Goal: Task Accomplishment & Management: Complete application form

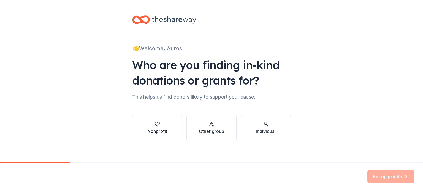
click at [150, 132] on div "Nonprofit" at bounding box center [157, 131] width 20 height 7
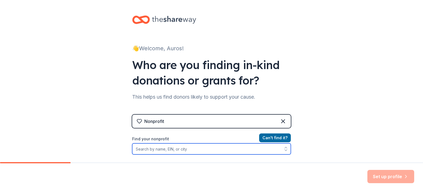
click at [174, 147] on input "Find your nonprofit" at bounding box center [211, 148] width 159 height 11
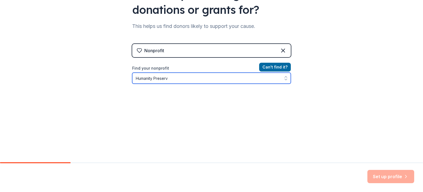
scroll to position [74, 0]
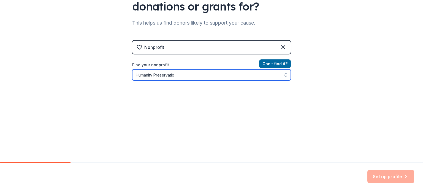
type input "Humanity Preservation"
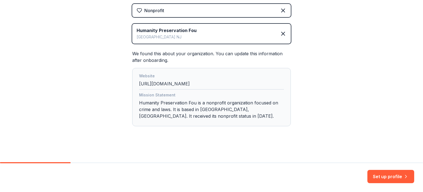
scroll to position [112, 0]
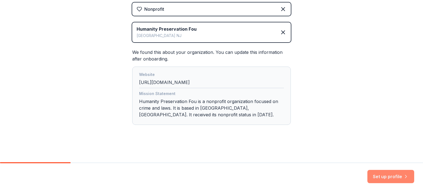
click at [401, 178] on button "Set up profile" at bounding box center [391, 175] width 47 height 13
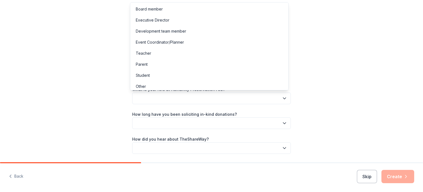
click at [208, 101] on button "button" at bounding box center [211, 98] width 159 height 12
click at [166, 32] on div "Development team member" at bounding box center [161, 31] width 50 height 7
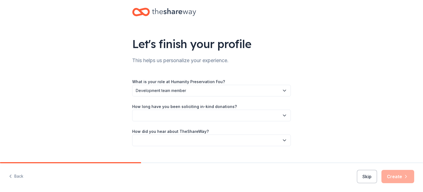
scroll to position [18, 0]
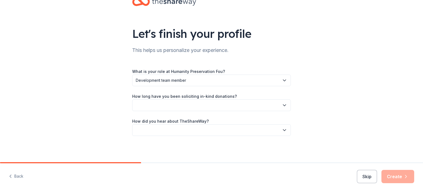
click at [200, 107] on button "button" at bounding box center [211, 105] width 159 height 12
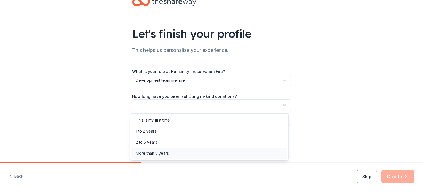
click at [158, 154] on div "More than 5 years" at bounding box center [152, 153] width 33 height 7
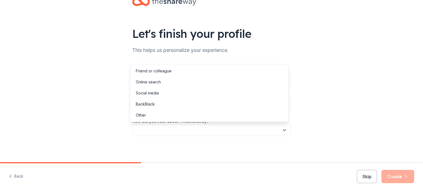
click at [172, 127] on button "button" at bounding box center [211, 130] width 159 height 12
click at [163, 83] on div "Online search" at bounding box center [209, 81] width 156 height 11
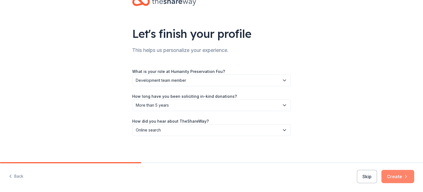
click at [401, 176] on button "Create" at bounding box center [398, 175] width 33 height 13
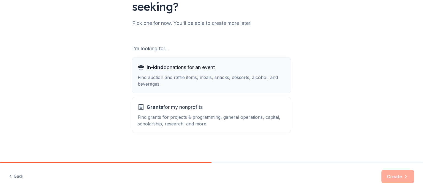
scroll to position [61, 0]
click at [210, 78] on div "Find auction and raffle items, meals, snacks, desserts, alcohol, and beverages." at bounding box center [212, 80] width 148 height 13
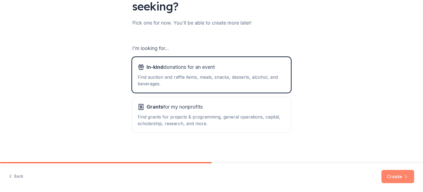
click at [406, 173] on icon "button" at bounding box center [406, 176] width 6 height 6
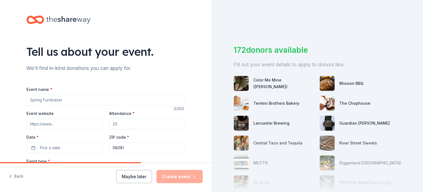
click at [67, 100] on input "Event name *" at bounding box center [105, 99] width 159 height 11
type input "The Orange Tie Affair"
drag, startPoint x: 125, startPoint y: 125, endPoint x: 113, endPoint y: 125, distance: 11.9
click at [113, 125] on input "Attendance *" at bounding box center [147, 123] width 76 height 11
type input "150"
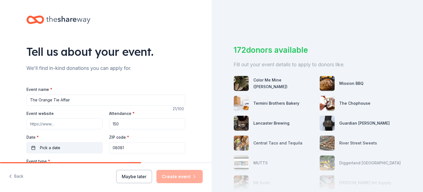
click at [65, 149] on button "Pick a date" at bounding box center [64, 147] width 76 height 11
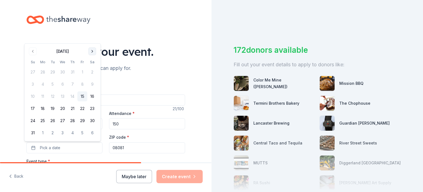
click at [92, 52] on button "Go to next month" at bounding box center [92, 51] width 8 height 8
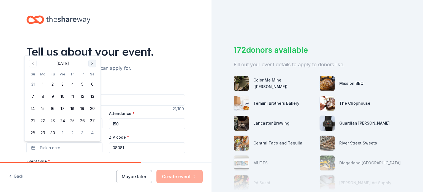
click at [91, 64] on button "Go to next month" at bounding box center [92, 64] width 8 height 8
click at [90, 85] on button "4" at bounding box center [92, 84] width 10 height 10
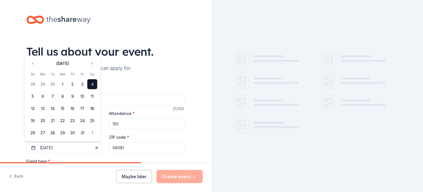
click at [149, 146] on input "08081" at bounding box center [147, 147] width 76 height 11
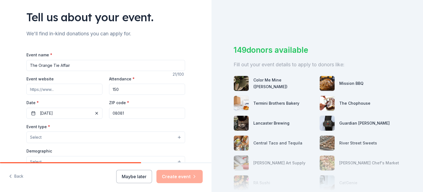
scroll to position [55, 0]
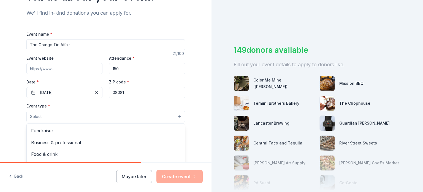
click at [51, 114] on button "Select" at bounding box center [105, 117] width 159 height 12
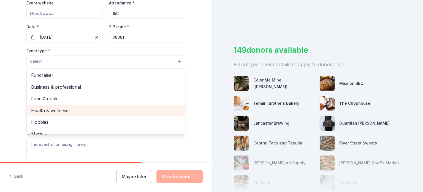
scroll to position [0, 0]
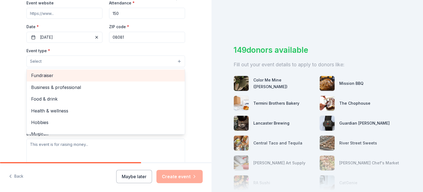
click at [49, 77] on span "Fundraiser" at bounding box center [105, 75] width 149 height 7
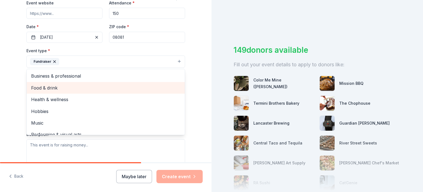
click at [100, 87] on span "Food & drink" at bounding box center [105, 87] width 149 height 7
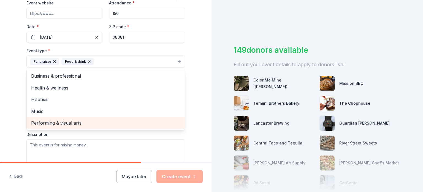
click at [65, 124] on span "Performing & visual arts" at bounding box center [105, 122] width 149 height 7
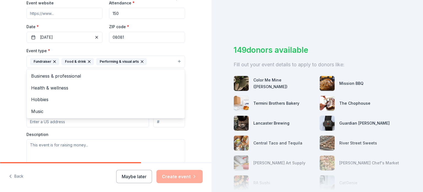
click at [192, 84] on div "Tell us about your event. We'll find in-kind donations you can apply for. Event…" at bounding box center [106, 73] width 212 height 367
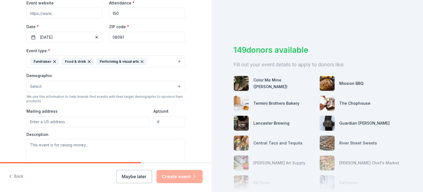
click at [51, 85] on button "Select" at bounding box center [105, 86] width 159 height 12
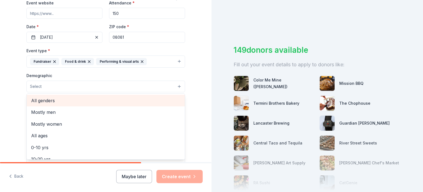
click at [48, 102] on span "All genders" at bounding box center [105, 100] width 149 height 7
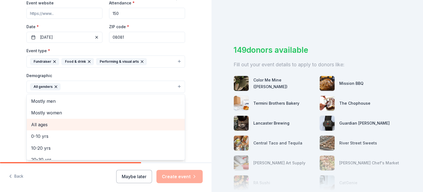
click at [44, 122] on span "All ages" at bounding box center [105, 124] width 149 height 7
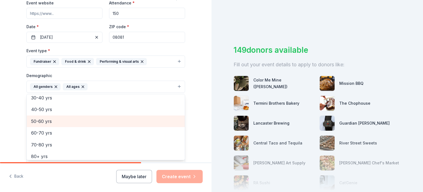
scroll to position [65, 0]
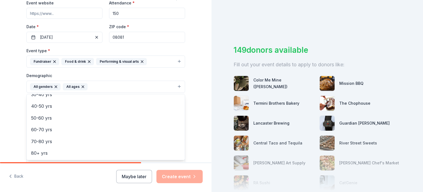
click at [5, 114] on div "Tell us about your event. We'll find in-kind donations you can apply for. Event…" at bounding box center [106, 74] width 212 height 368
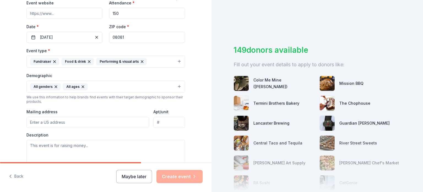
click at [58, 122] on input "Mailing address" at bounding box center [87, 122] width 123 height 11
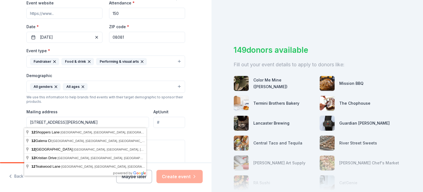
click at [73, 124] on input "12 Dalton Pl" at bounding box center [87, 122] width 123 height 11
click at [76, 123] on input "12 Dalton P" at bounding box center [87, 122] width 123 height 11
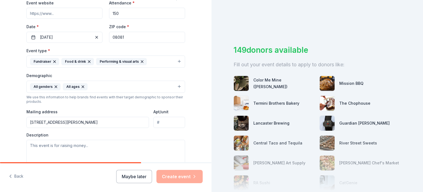
type input "12 Dalton Place, Winslow Township, NJ, 08081"
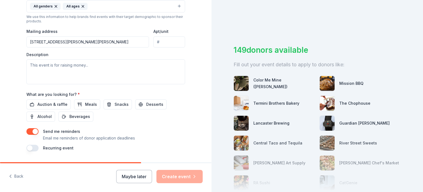
scroll to position [193, 0]
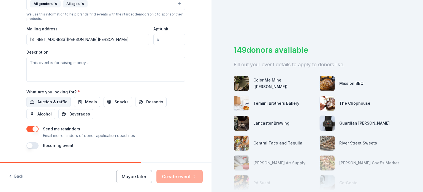
click at [55, 104] on span "Auction & raffle" at bounding box center [52, 101] width 30 height 7
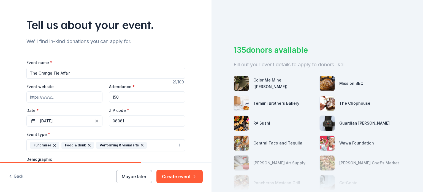
scroll to position [28, 0]
click at [61, 96] on input "Event website" at bounding box center [64, 95] width 76 height 11
type input "hpfus.org"
click at [0, 88] on div "Tell us about your event. We'll find in-kind donations you can apply for. Event…" at bounding box center [106, 156] width 212 height 368
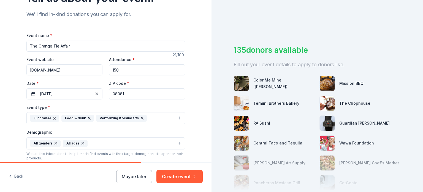
scroll to position [55, 0]
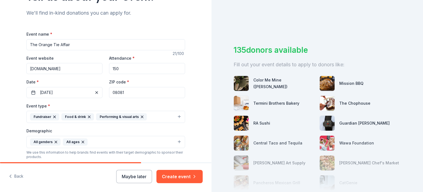
drag, startPoint x: 123, startPoint y: 92, endPoint x: 118, endPoint y: 91, distance: 5.5
click at [118, 91] on input "08081" at bounding box center [147, 92] width 76 height 11
type input "08030"
click at [197, 99] on div "Tell us about your event. We'll find in-kind donations you can apply for. Event…" at bounding box center [106, 129] width 212 height 368
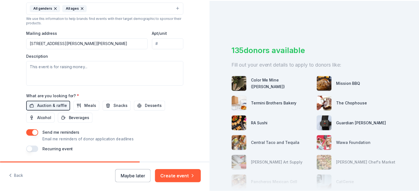
scroll to position [193, 0]
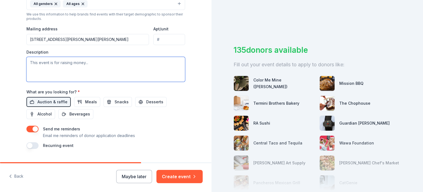
click at [79, 65] on textarea at bounding box center [105, 69] width 159 height 25
click at [77, 70] on textarea at bounding box center [105, 69] width 159 height 25
paste textarea "That mission is to raise funds and bring awareness to child abuse and domestic …"
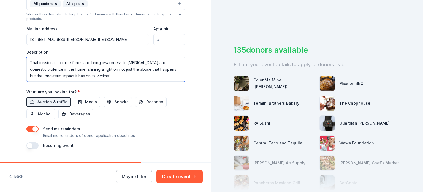
drag, startPoint x: 35, startPoint y: 61, endPoint x: 14, endPoint y: 60, distance: 21.3
click at [50, 61] on textarea "Our mission is to raise funds and bring awareness to child abuse and domestic v…" at bounding box center [105, 69] width 159 height 25
type textarea "Our mission for this event is to raise funds and bring awareness to [MEDICAL_DA…"
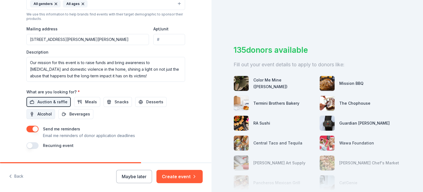
click at [49, 115] on span "Alcohol" at bounding box center [44, 114] width 14 height 7
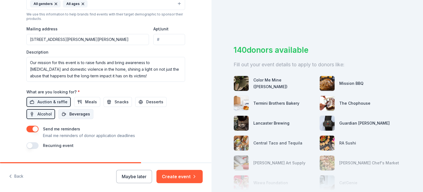
click at [76, 115] on span "Beverages" at bounding box center [79, 114] width 21 height 7
click at [118, 102] on span "Snacks" at bounding box center [122, 101] width 14 height 7
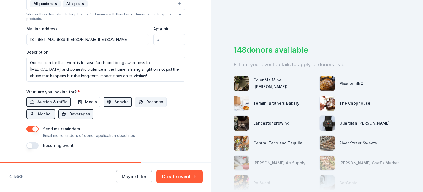
click at [148, 102] on span "Desserts" at bounding box center [154, 101] width 17 height 7
click at [85, 102] on span "Meals" at bounding box center [91, 101] width 12 height 7
click at [186, 175] on button "Create event" at bounding box center [180, 175] width 46 height 13
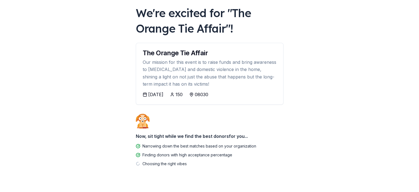
scroll to position [41, 0]
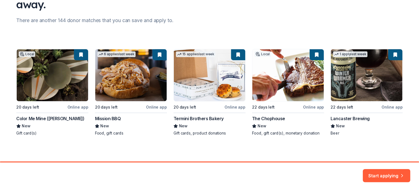
scroll to position [64, 0]
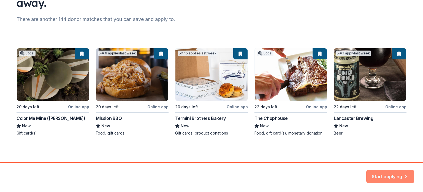
click at [391, 176] on button "Start applying" at bounding box center [391, 172] width 48 height 13
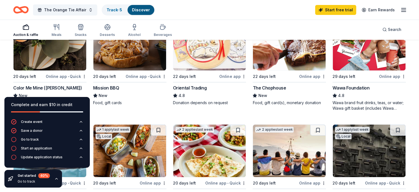
scroll to position [83, 0]
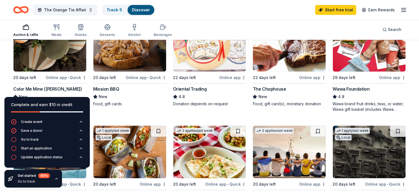
click at [65, 61] on img at bounding box center [50, 45] width 73 height 52
click at [146, 56] on img at bounding box center [129, 45] width 73 height 52
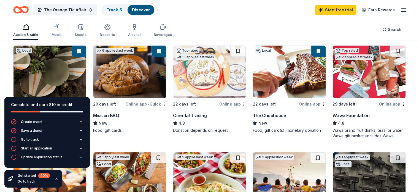
scroll to position [55, 0]
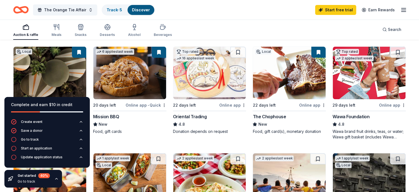
click at [292, 76] on img at bounding box center [289, 73] width 73 height 52
click at [30, 139] on div "Go to track" at bounding box center [30, 139] width 18 height 4
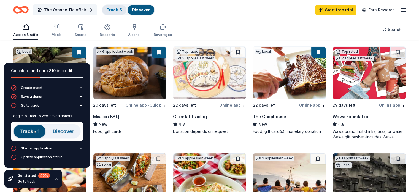
click at [122, 7] on div "Track · 5" at bounding box center [114, 10] width 24 height 10
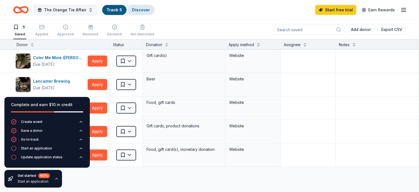
click at [143, 10] on link "Discover" at bounding box center [141, 9] width 18 height 5
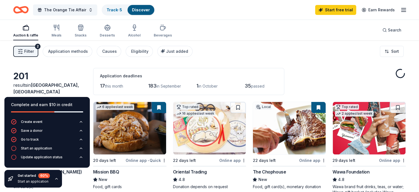
click at [45, 149] on div "Start an application" at bounding box center [36, 148] width 31 height 4
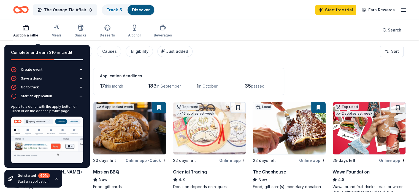
click at [58, 141] on img at bounding box center [47, 139] width 72 height 47
click at [55, 146] on img at bounding box center [47, 139] width 72 height 47
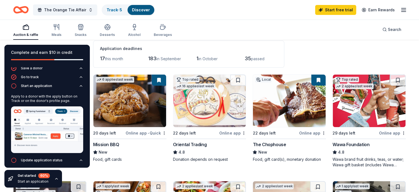
scroll to position [28, 0]
click at [119, 10] on link "Track · 5" at bounding box center [114, 9] width 15 height 5
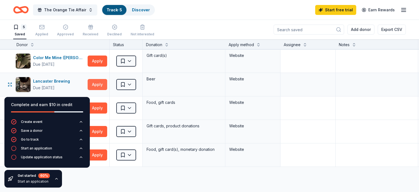
click at [104, 86] on button "Apply" at bounding box center [98, 84] width 20 height 11
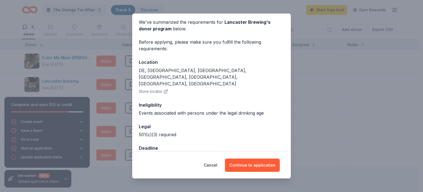
scroll to position [23, 0]
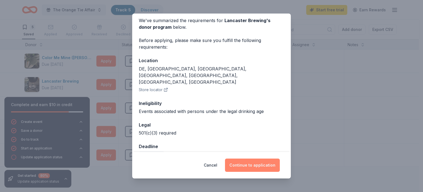
click at [259, 164] on button "Continue to application" at bounding box center [252, 164] width 55 height 13
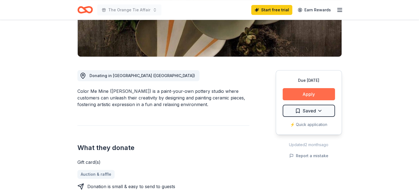
scroll to position [110, 0]
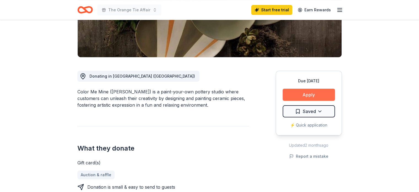
click at [309, 92] on button "Apply" at bounding box center [309, 94] width 52 height 12
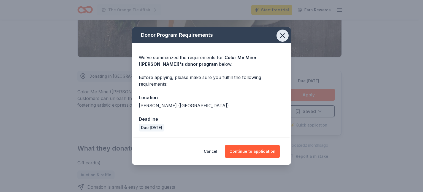
click at [279, 35] on icon "button" at bounding box center [283, 36] width 8 height 8
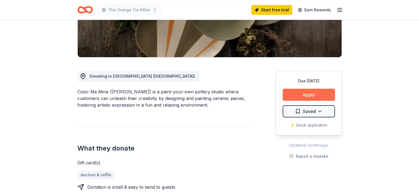
click at [315, 97] on button "Apply" at bounding box center [309, 94] width 52 height 12
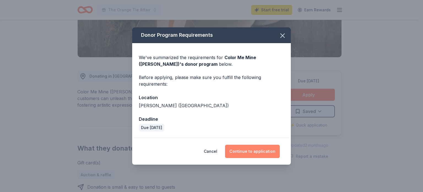
click at [252, 154] on button "Continue to application" at bounding box center [252, 150] width 55 height 13
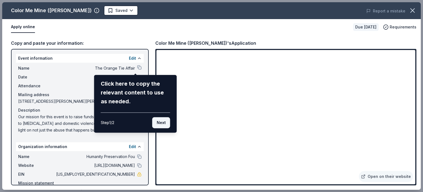
click at [160, 123] on button "Next" at bounding box center [161, 122] width 18 height 11
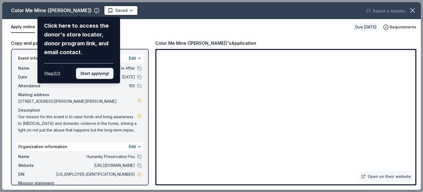
click at [96, 73] on button "Start applying!" at bounding box center [94, 73] width 37 height 11
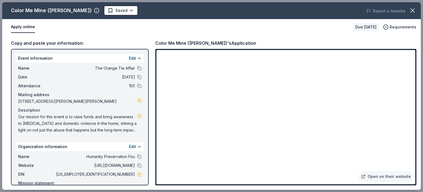
drag, startPoint x: 82, startPoint y: 131, endPoint x: 69, endPoint y: 130, distance: 12.5
click at [69, 130] on span "Our mission for this event is to raise funds and bring awareness to child abuse…" at bounding box center [77, 123] width 119 height 20
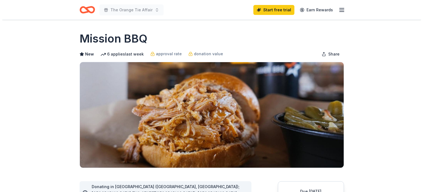
scroll to position [110, 0]
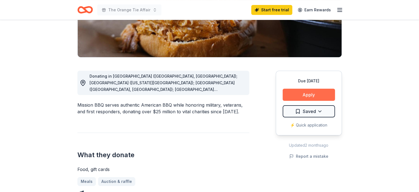
click at [317, 95] on button "Apply" at bounding box center [309, 94] width 52 height 12
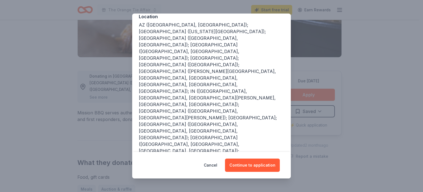
scroll to position [73, 0]
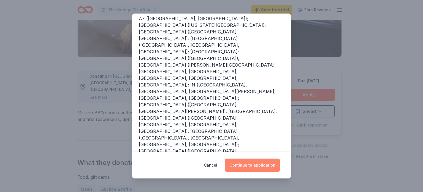
click at [259, 162] on button "Continue to application" at bounding box center [252, 164] width 55 height 13
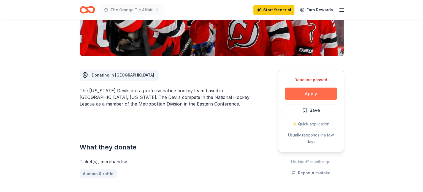
scroll to position [110, 0]
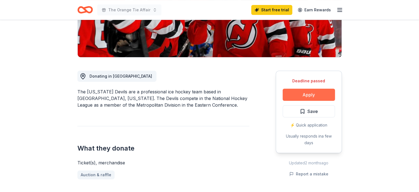
click at [310, 93] on button "Apply" at bounding box center [309, 94] width 52 height 12
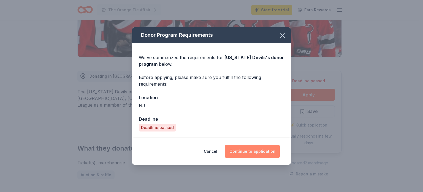
click at [254, 151] on button "Continue to application" at bounding box center [252, 150] width 55 height 13
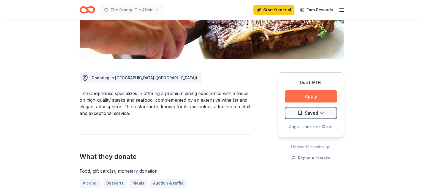
scroll to position [110, 0]
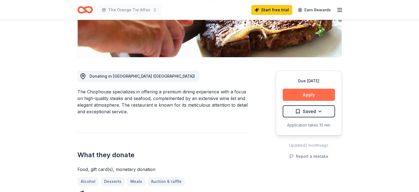
click at [315, 96] on button "Apply" at bounding box center [309, 94] width 52 height 12
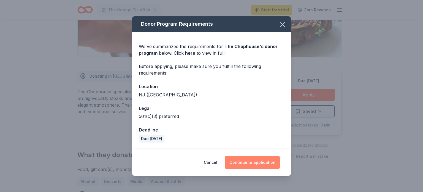
click at [259, 163] on button "Continue to application" at bounding box center [252, 161] width 55 height 13
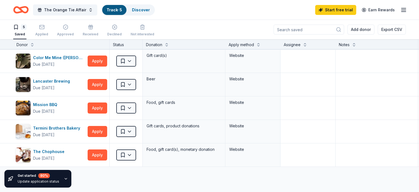
click at [64, 178] on icon "button" at bounding box center [66, 178] width 4 height 4
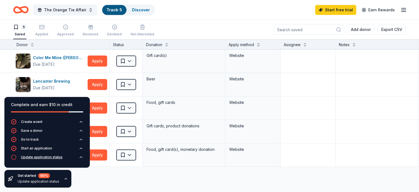
click at [50, 157] on div "Update application status" at bounding box center [42, 157] width 42 height 4
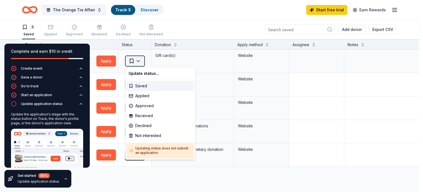
click at [139, 59] on html "The Orange Tie Affair Track · 5 Discover Start free trial Earn Rewards 5 Saved …" at bounding box center [211, 96] width 423 height 192
click at [64, 178] on html "The Orange Tie Affair Track · 5 Discover Start free trial Earn Rewards 5 Saved …" at bounding box center [211, 96] width 423 height 192
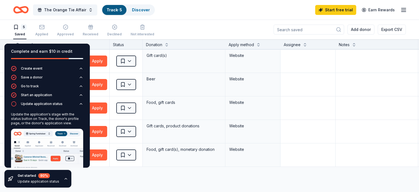
click at [83, 45] on div "Complete and earn $10 in credit" at bounding box center [46, 55] width 85 height 22
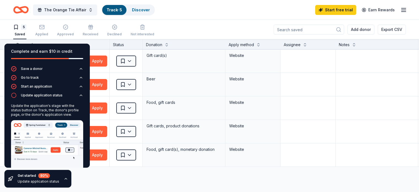
scroll to position [23, 0]
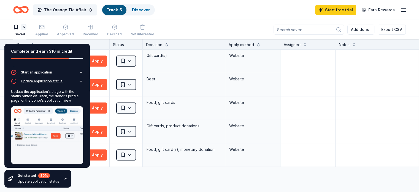
click at [79, 81] on icon "button" at bounding box center [81, 81] width 4 height 4
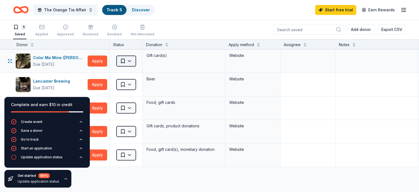
click at [142, 61] on html "The Orange Tie Affair Track · 5 Discover Start free trial Earn Rewards 5 Saved …" at bounding box center [209, 96] width 419 height 192
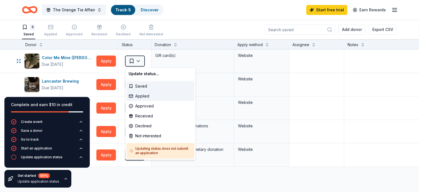
click at [141, 93] on div "Applied" at bounding box center [160, 96] width 68 height 10
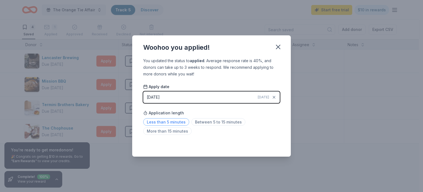
click at [178, 123] on span "Less than 5 minutes" at bounding box center [166, 121] width 46 height 7
click at [278, 47] on icon "button" at bounding box center [278, 47] width 8 height 8
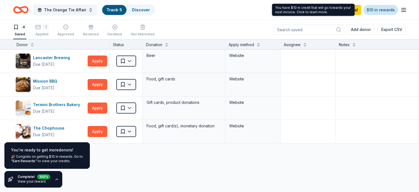
click at [373, 12] on link "$10 in rewards" at bounding box center [381, 10] width 35 height 10
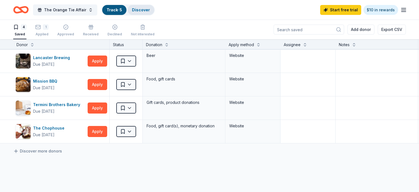
click at [150, 10] on link "Discover" at bounding box center [141, 9] width 18 height 5
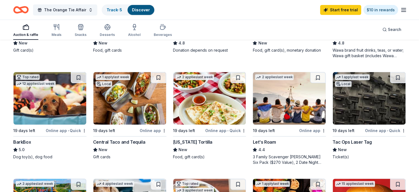
scroll to position [138, 0]
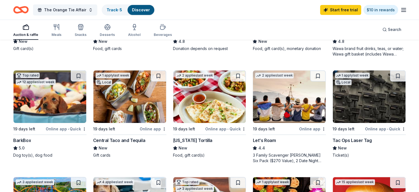
click at [31, 140] on div "BarkBox" at bounding box center [22, 140] width 18 height 7
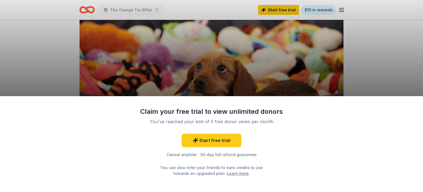
scroll to position [55, 0]
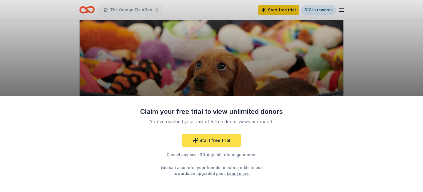
click at [219, 139] on link "Start free trial" at bounding box center [212, 139] width 60 height 13
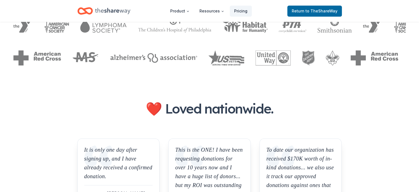
scroll to position [413, 0]
